Goal: Transaction & Acquisition: Purchase product/service

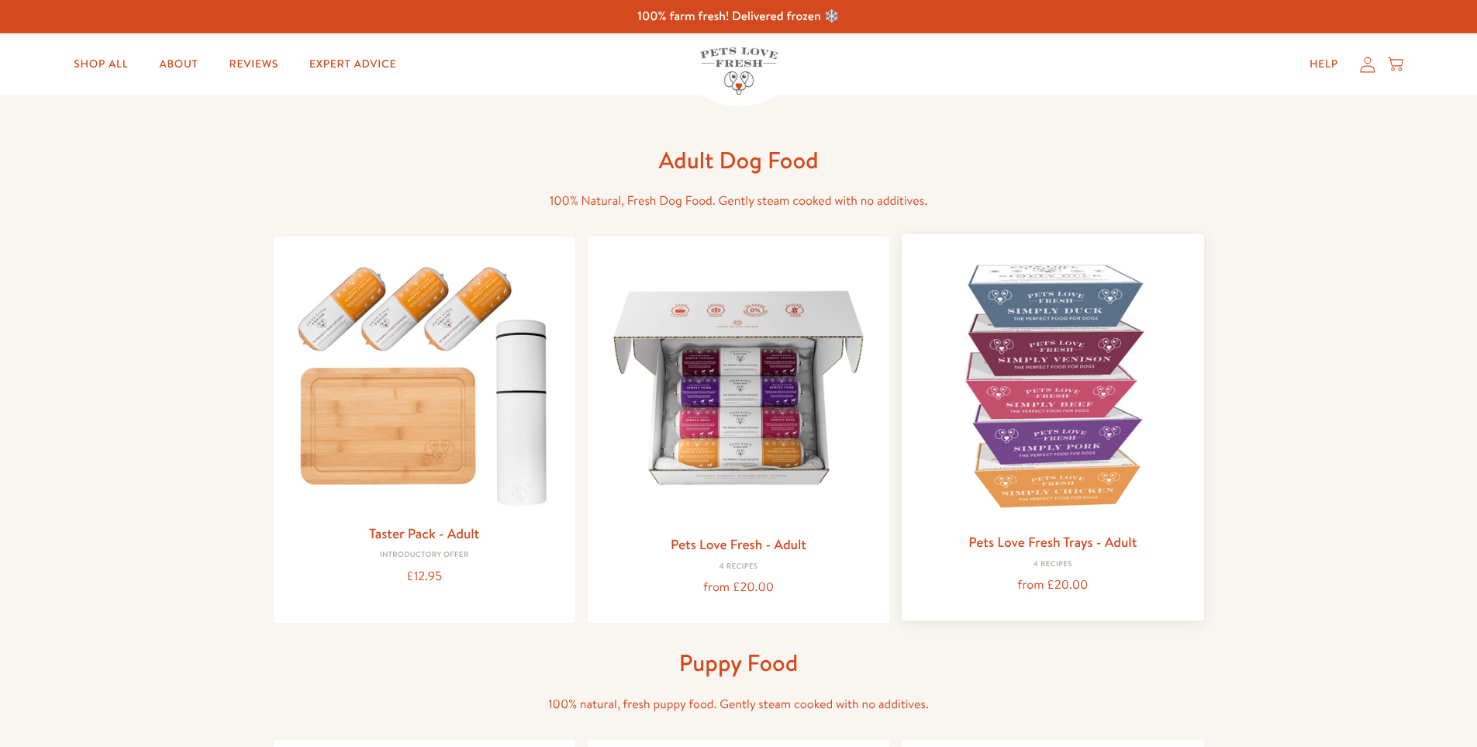
click at [1095, 392] on img at bounding box center [1052, 385] width 277 height 277
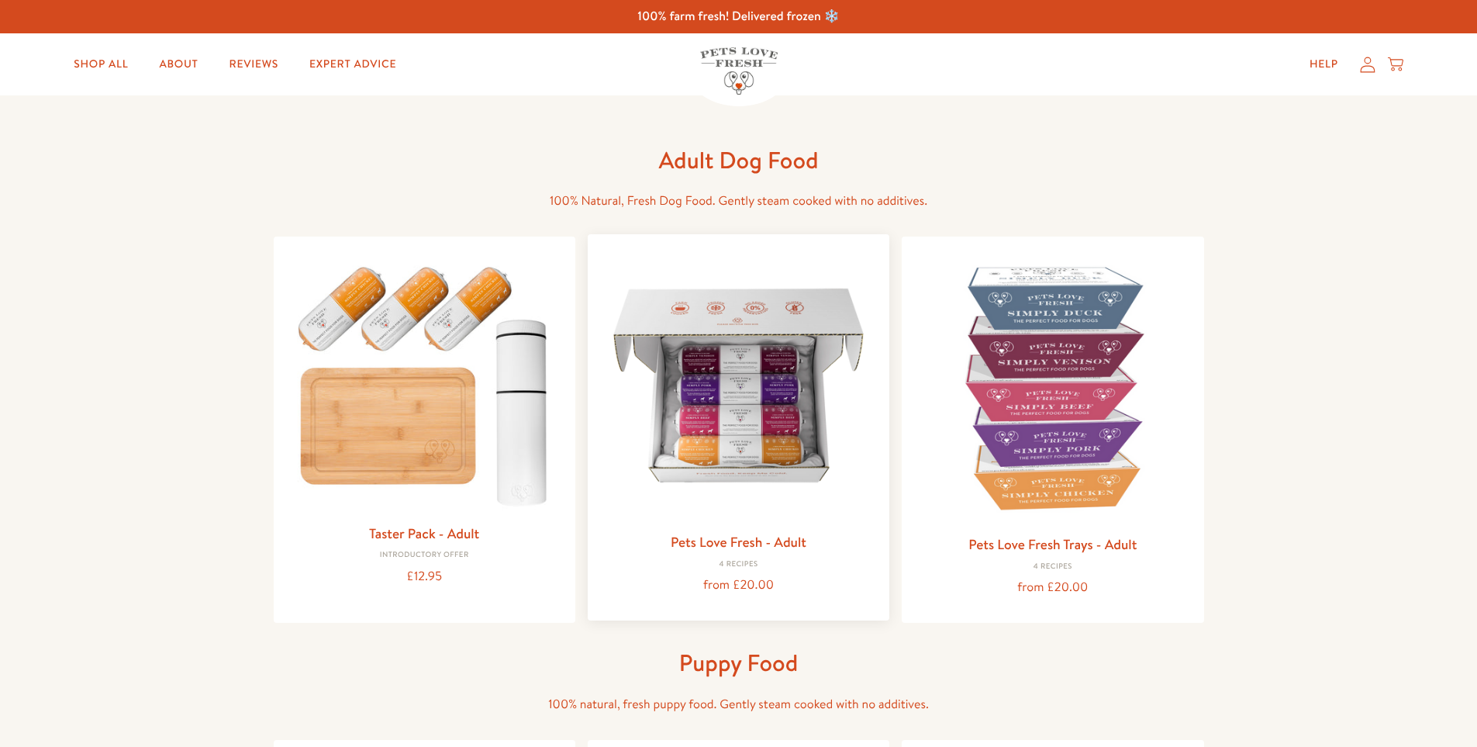
click at [748, 527] on div "Pets Love Fresh - Adult 4 Recipes from £20.00" at bounding box center [739, 427] width 302 height 386
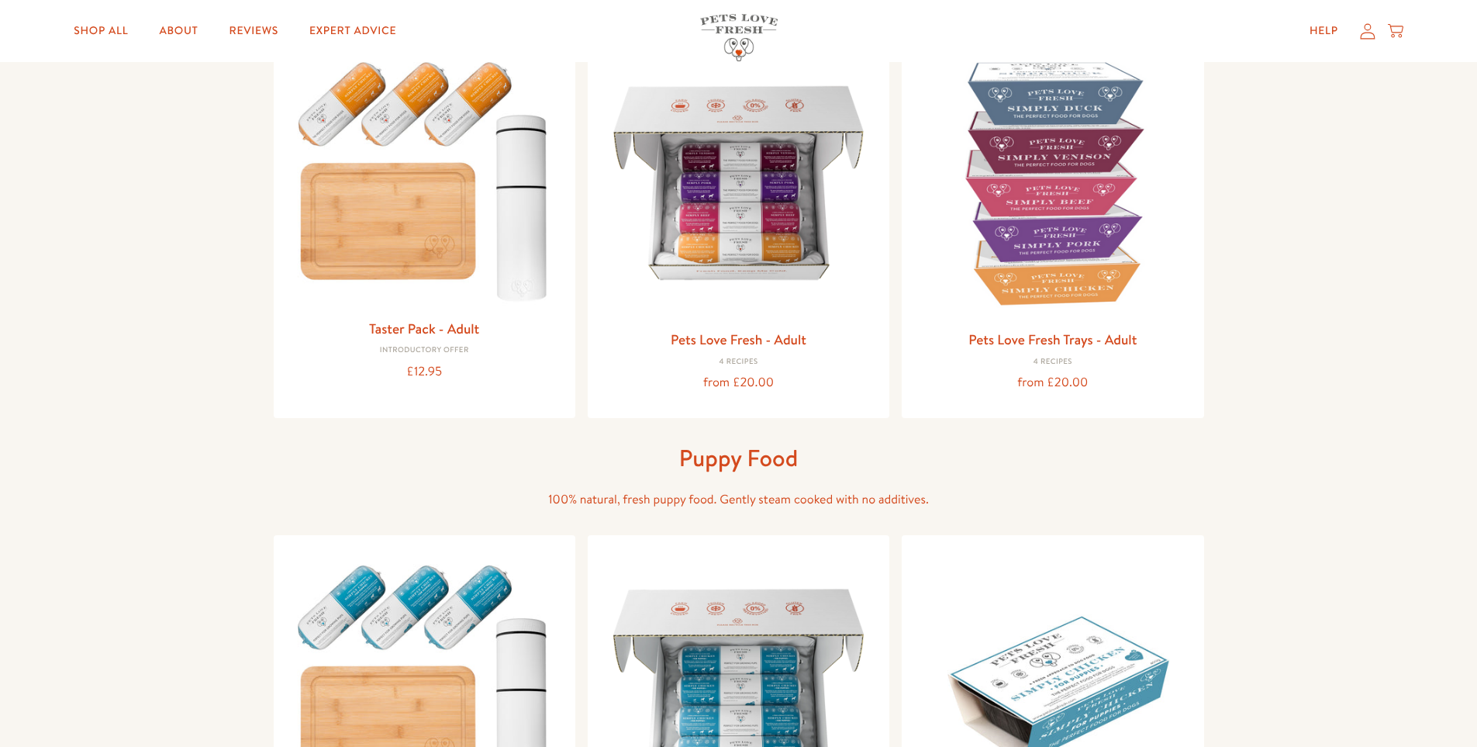
scroll to position [78, 0]
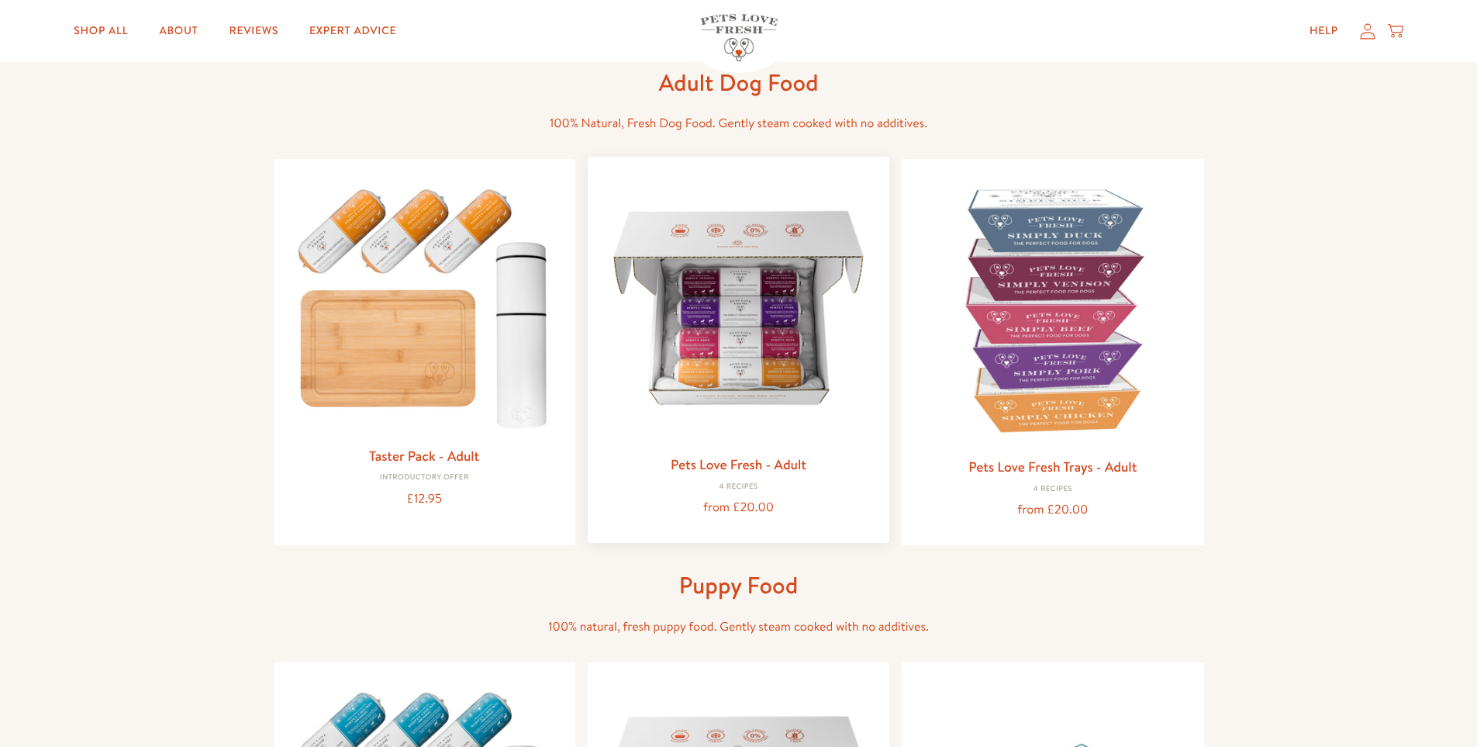
click at [780, 337] on img at bounding box center [738, 307] width 277 height 277
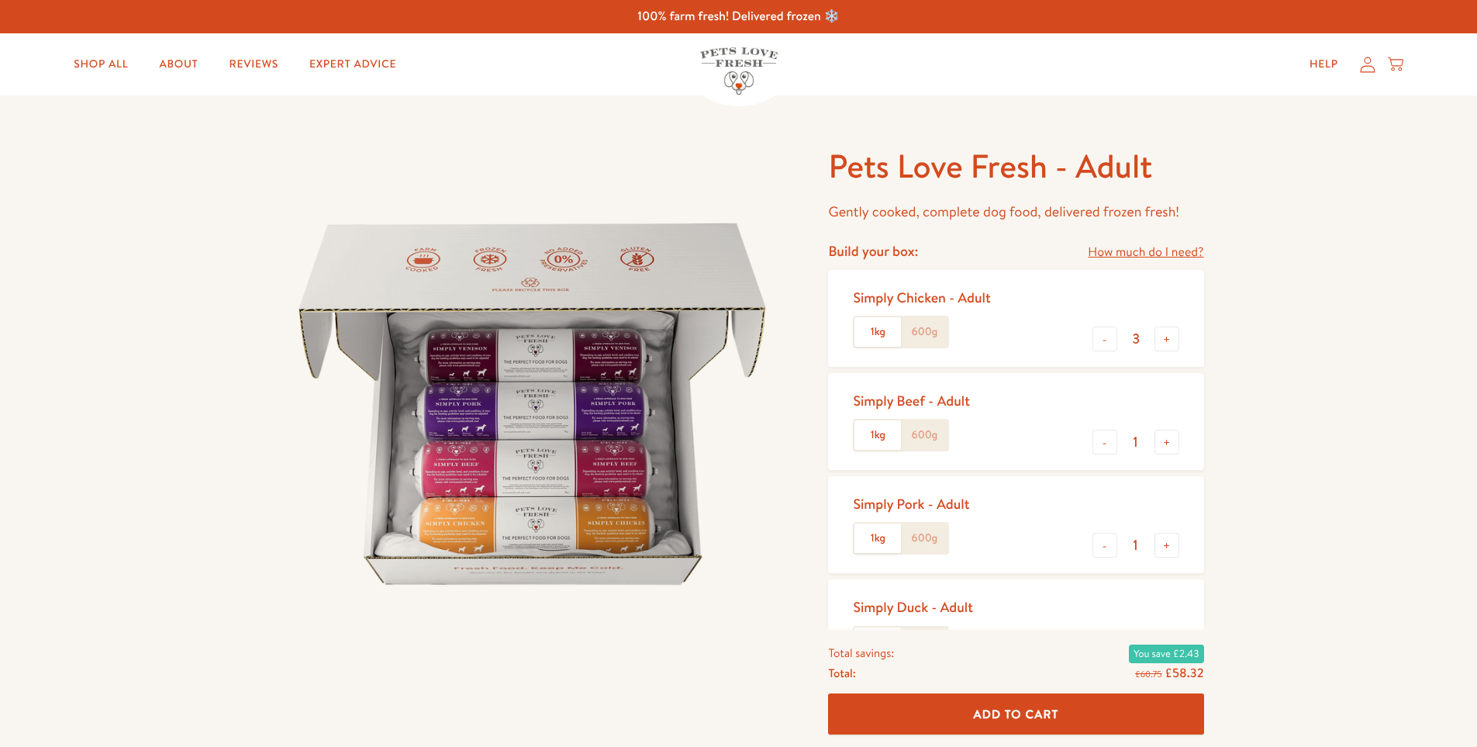
click at [930, 339] on label "600g" at bounding box center [924, 331] width 47 height 29
click at [0, 0] on input "600g" at bounding box center [0, 0] width 0 height 0
click at [935, 439] on label "600g" at bounding box center [924, 434] width 47 height 29
click at [0, 0] on input "600g" at bounding box center [0, 0] width 0 height 0
click at [934, 544] on label "600g" at bounding box center [924, 538] width 47 height 29
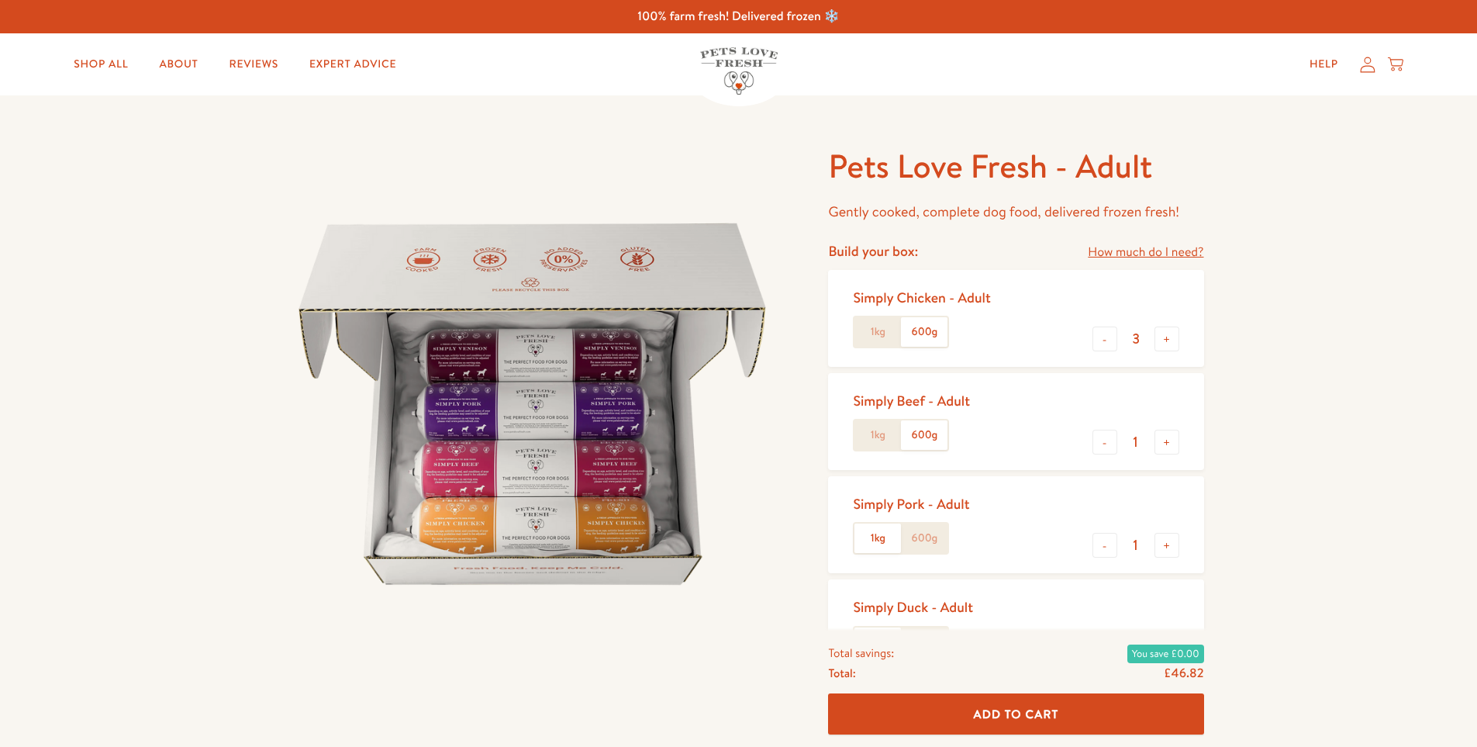
click at [0, 0] on input "600g" at bounding box center [0, 0] width 0 height 0
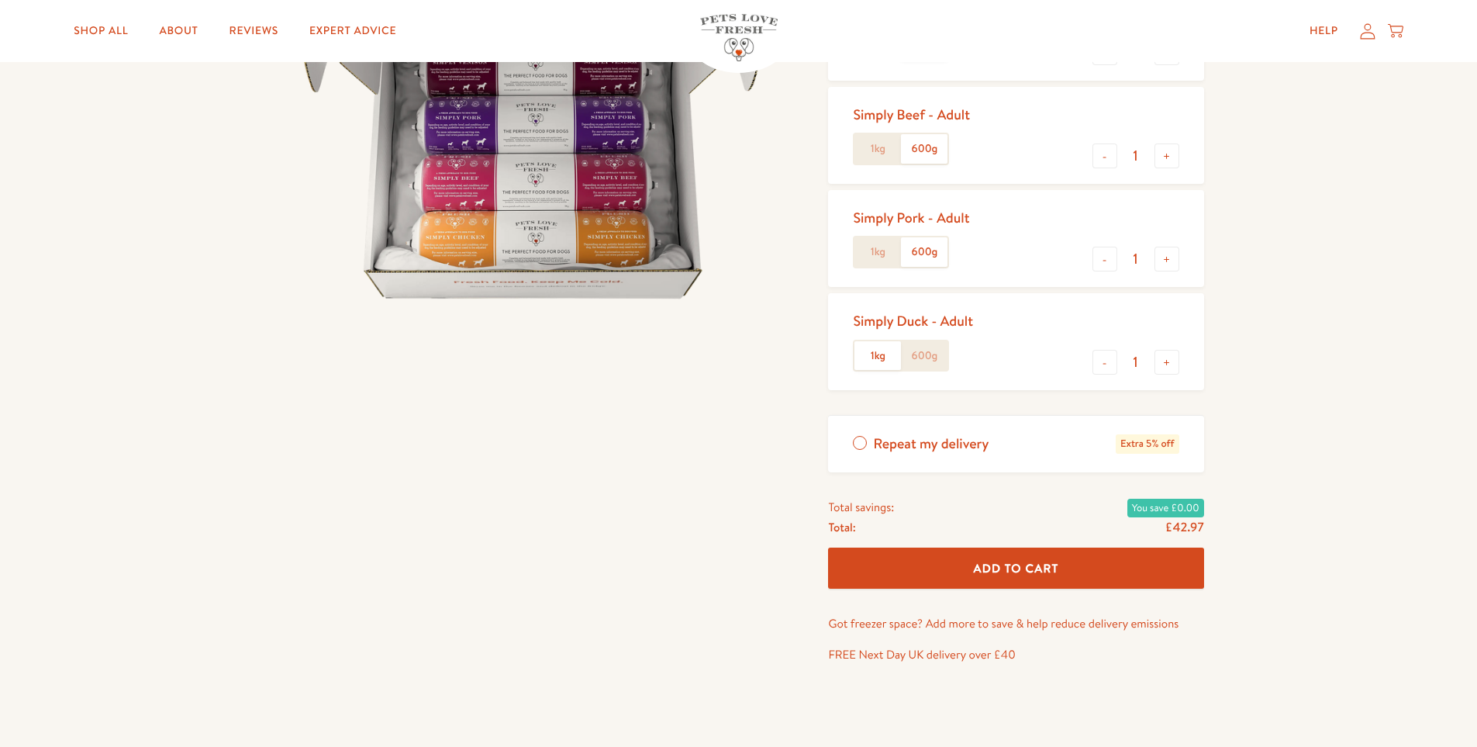
scroll to position [310, 0]
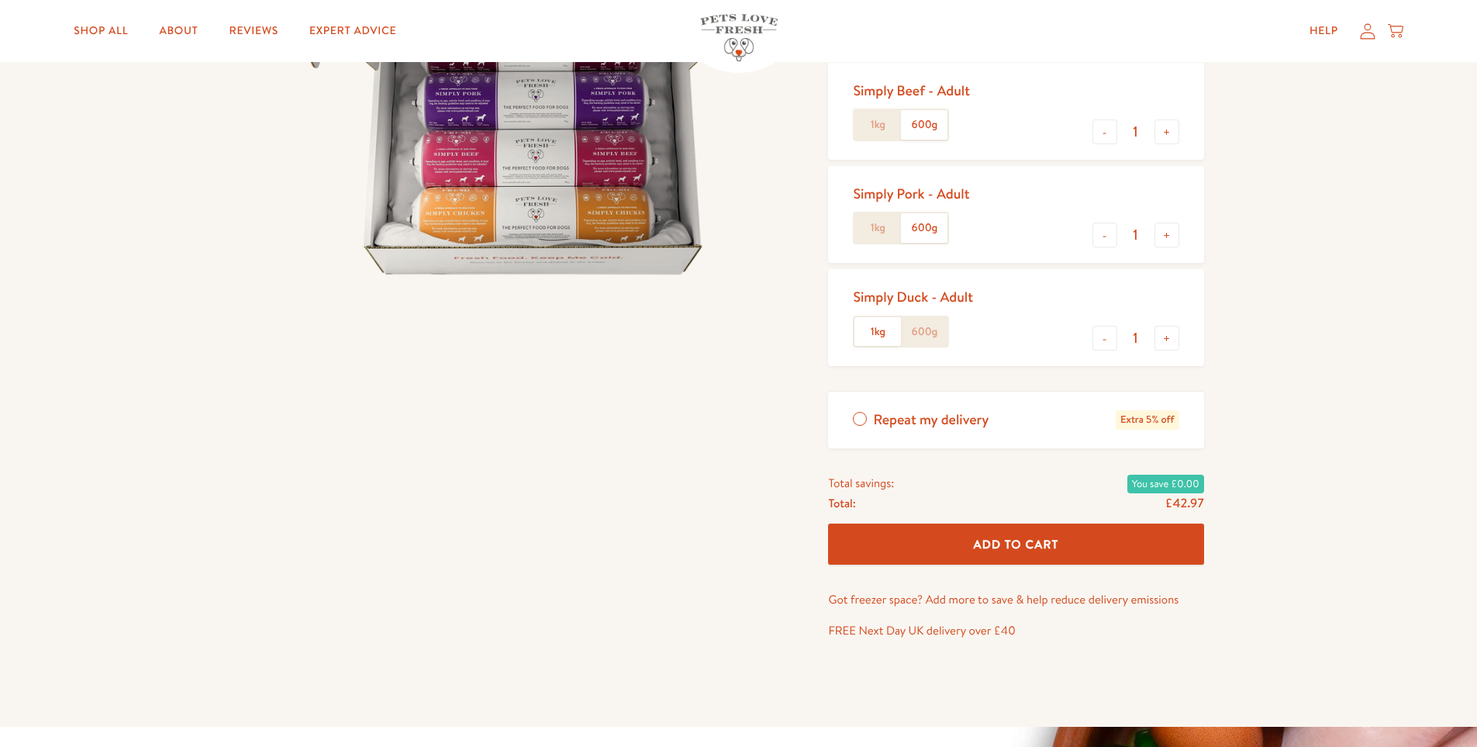
click at [921, 333] on label "600g" at bounding box center [924, 331] width 47 height 29
click at [0, 0] on input "600g" at bounding box center [0, 0] width 0 height 0
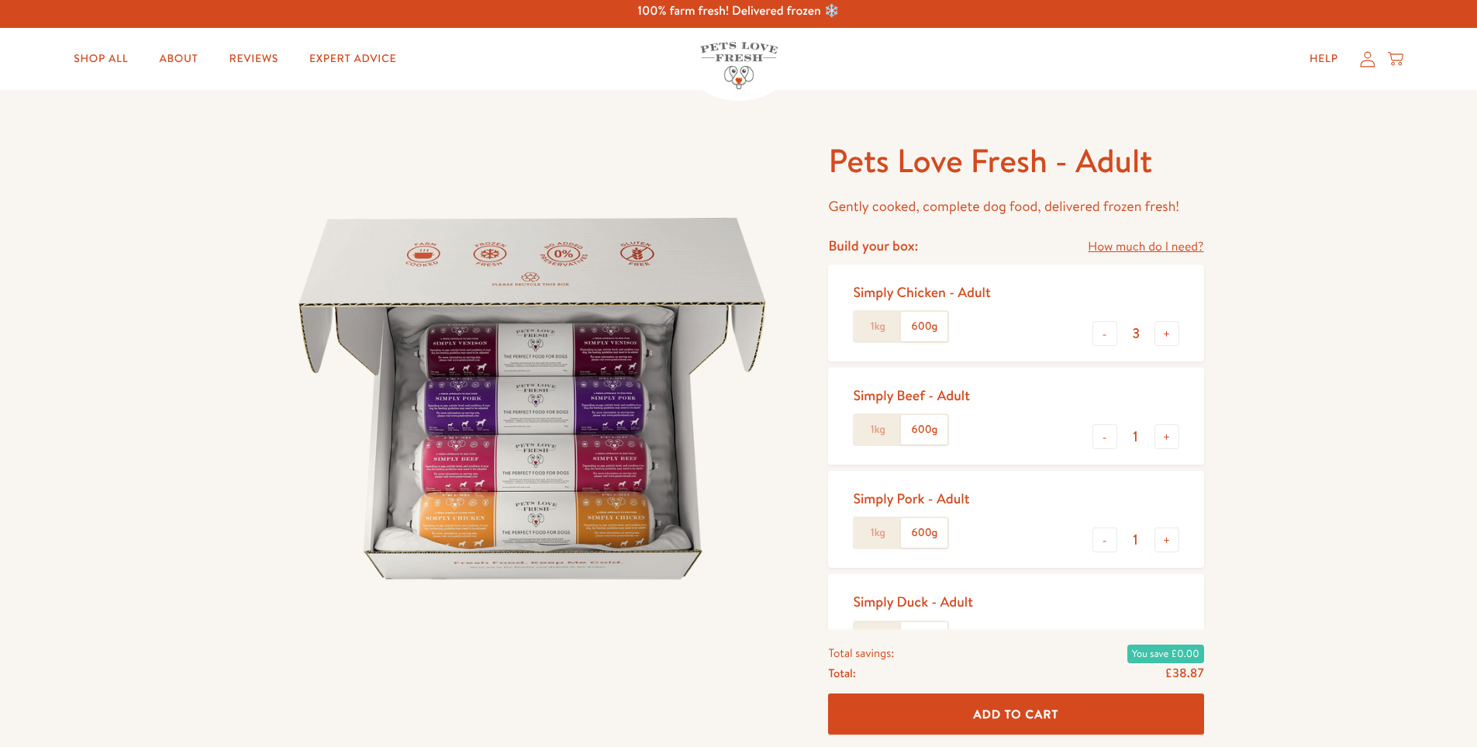
scroll to position [0, 0]
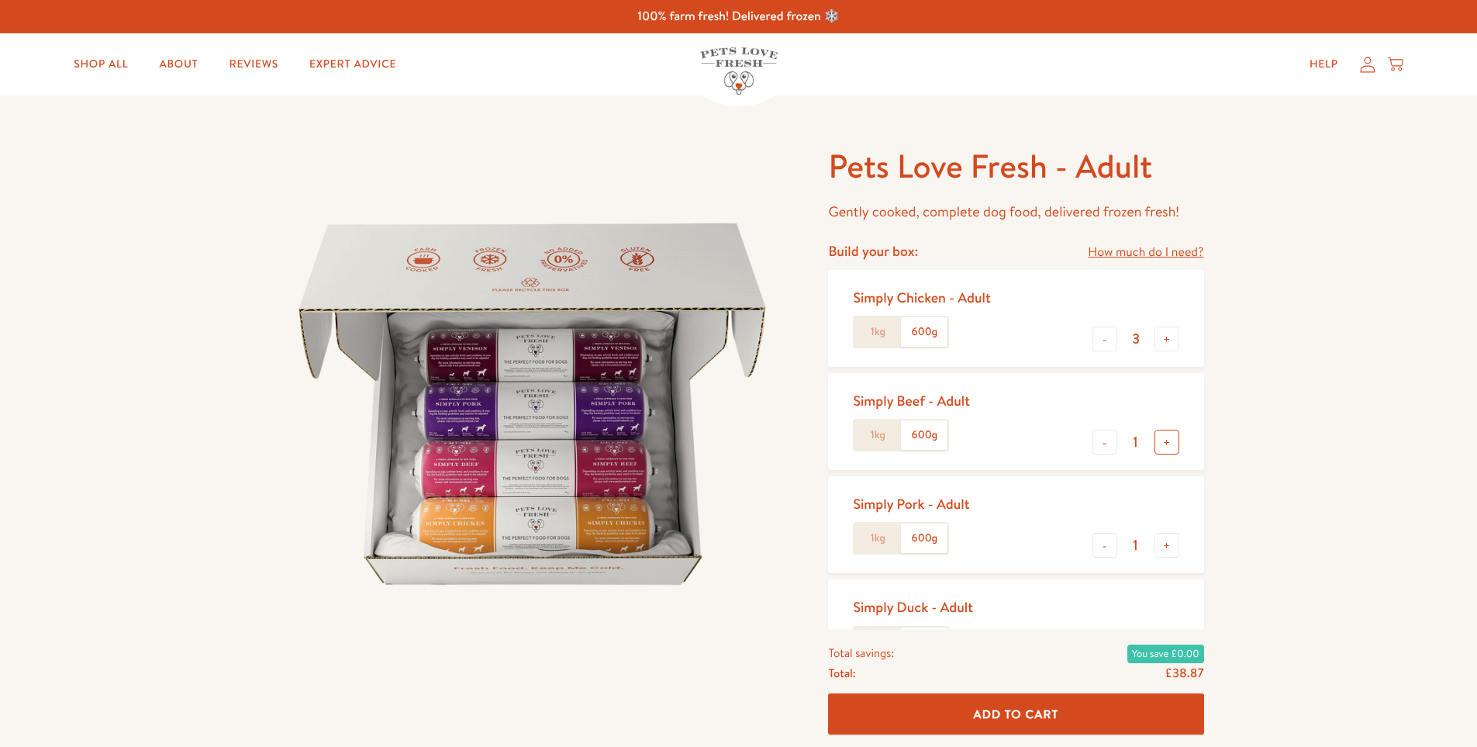
click at [1169, 440] on button "+" at bounding box center [1167, 442] width 25 height 25
type input "2"
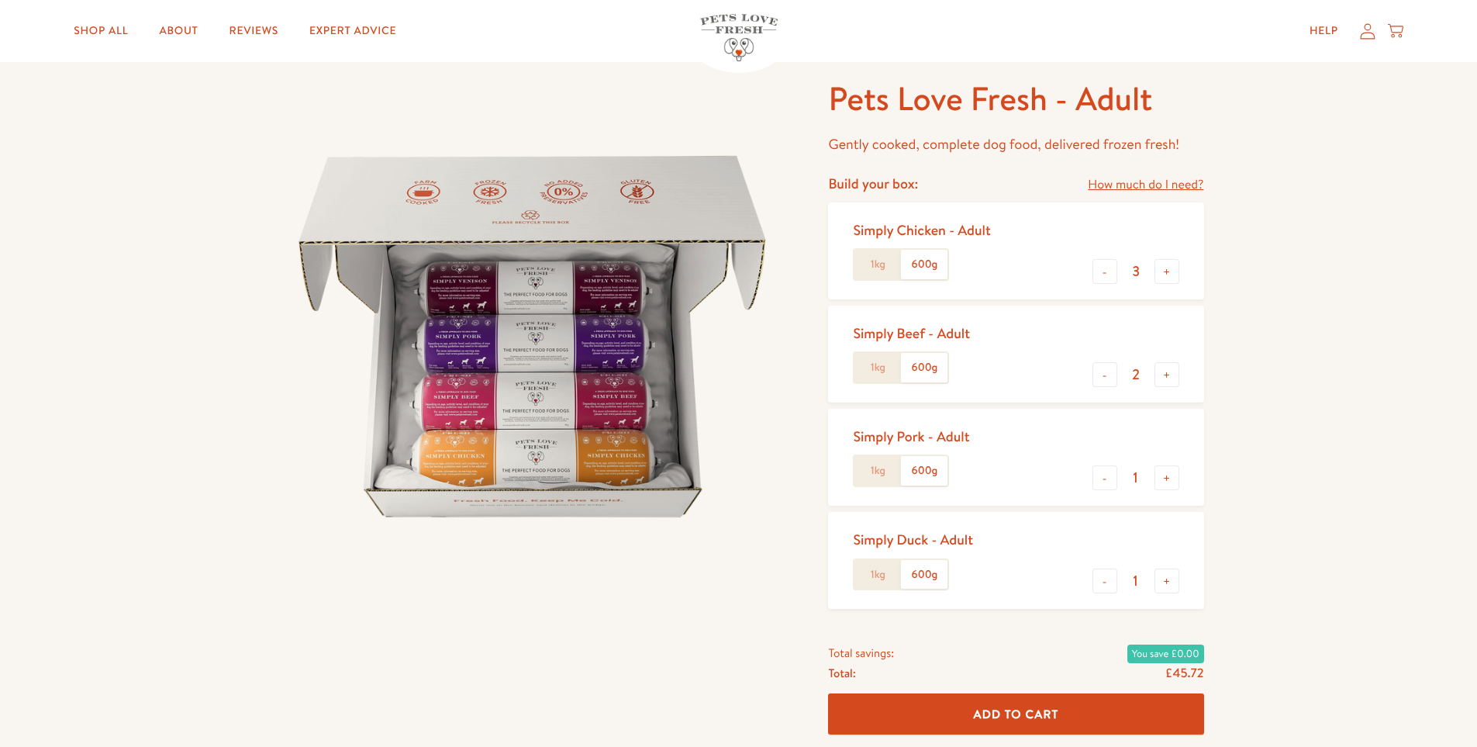
scroll to position [233, 0]
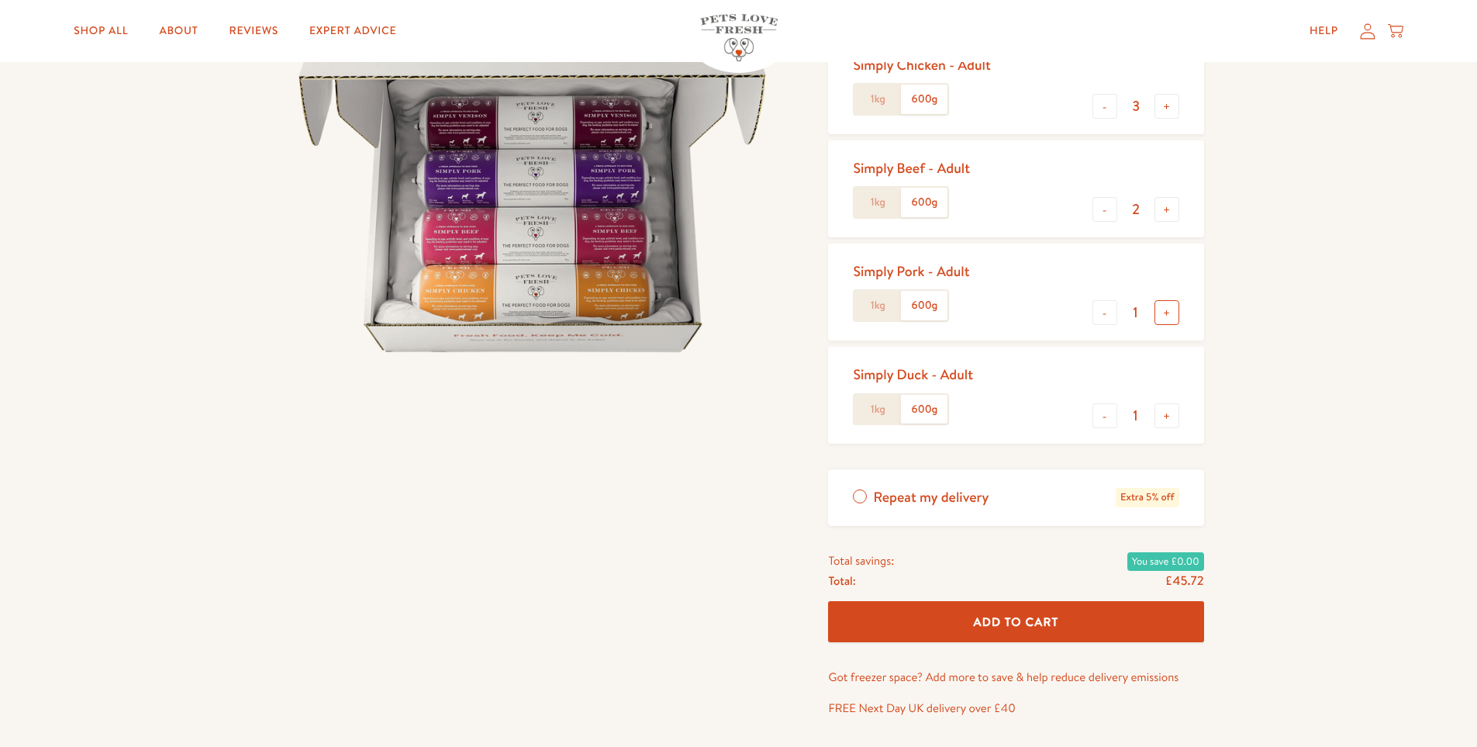
click at [1166, 318] on button "+" at bounding box center [1167, 312] width 25 height 25
type input "2"
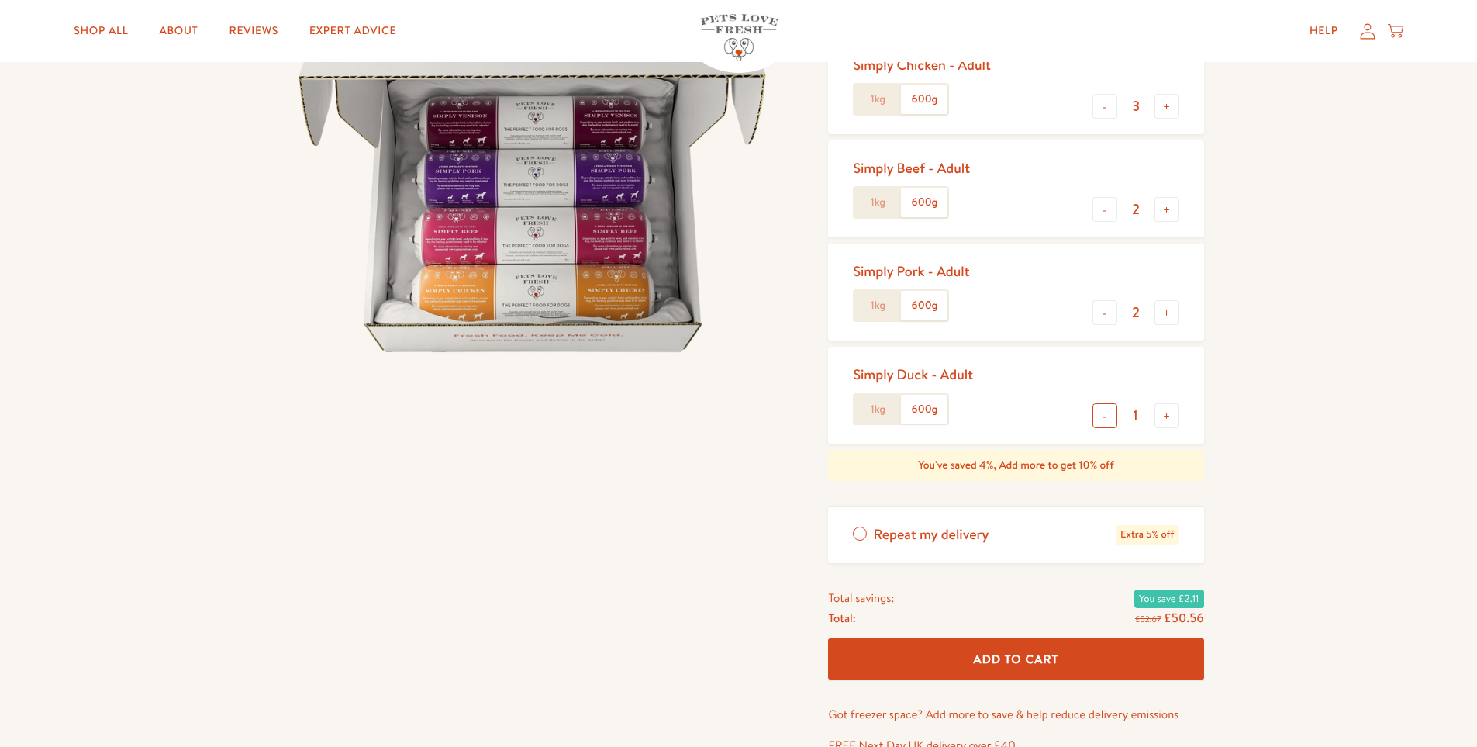
click at [1107, 421] on button "-" at bounding box center [1105, 415] width 25 height 25
type input "0"
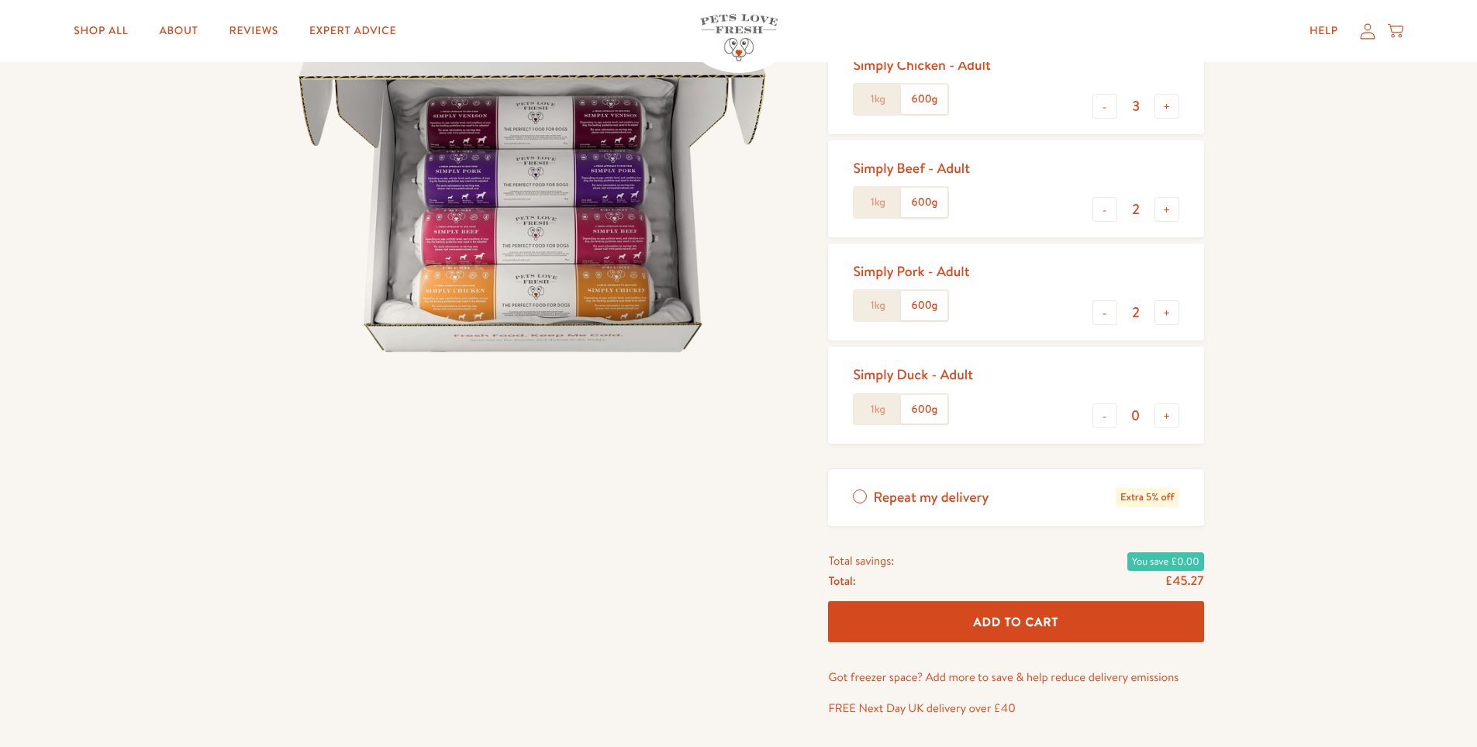
click at [880, 309] on label "1kg" at bounding box center [878, 305] width 47 height 29
click at [0, 0] on input "1kg" at bounding box center [0, 0] width 0 height 0
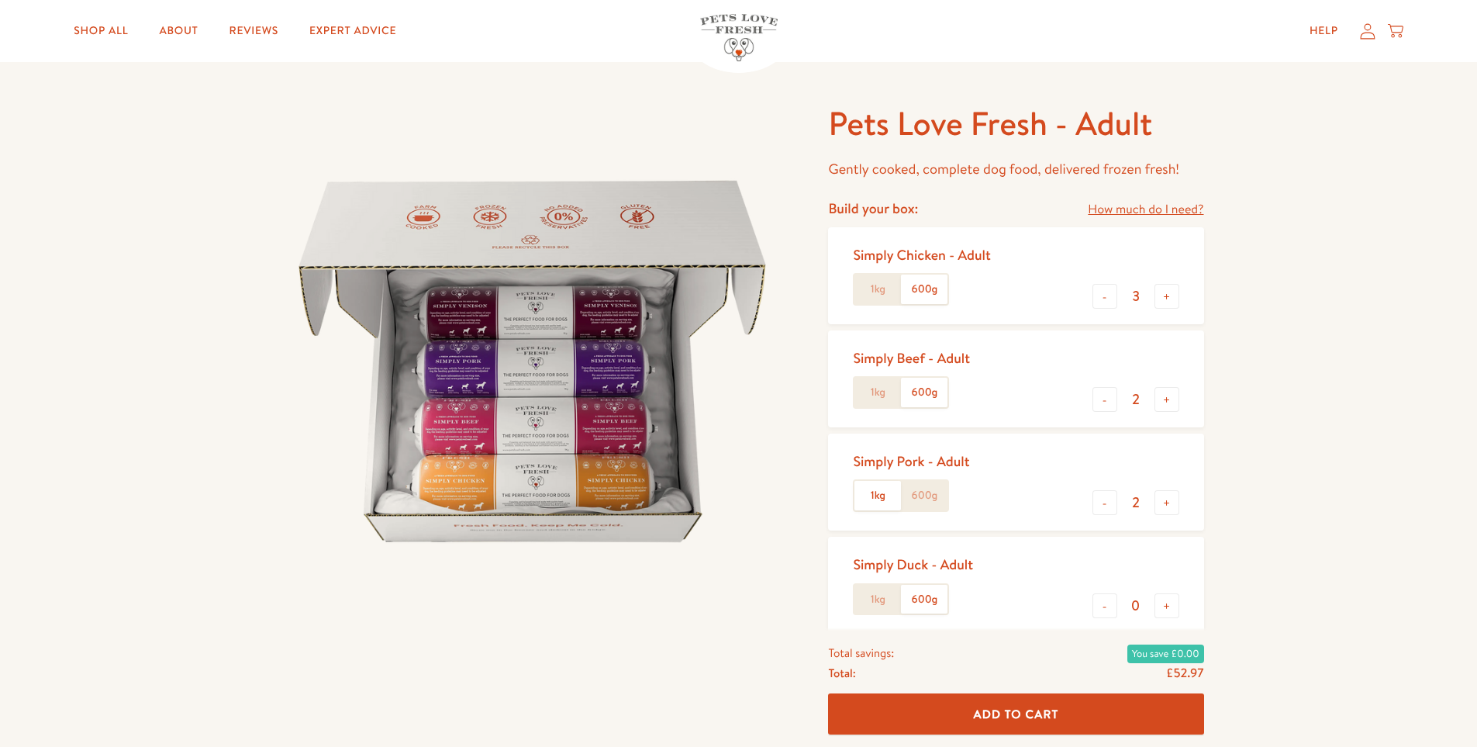
scroll to position [0, 0]
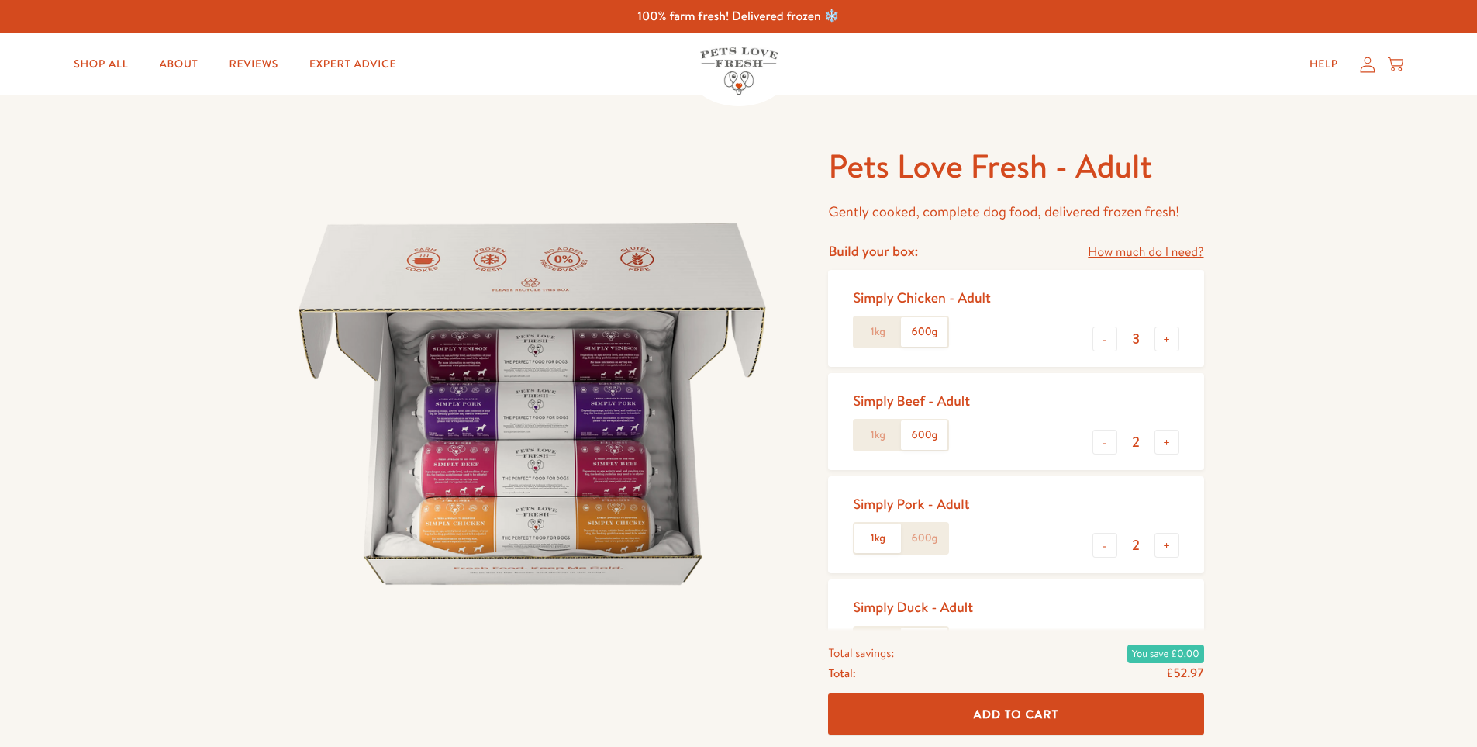
click at [886, 441] on label "1kg" at bounding box center [878, 434] width 47 height 29
click at [0, 0] on input "1kg" at bounding box center [0, 0] width 0 height 0
click at [937, 437] on label "600g" at bounding box center [924, 434] width 47 height 29
click at [0, 0] on input "600g" at bounding box center [0, 0] width 0 height 0
